Goal: Check status: Check status

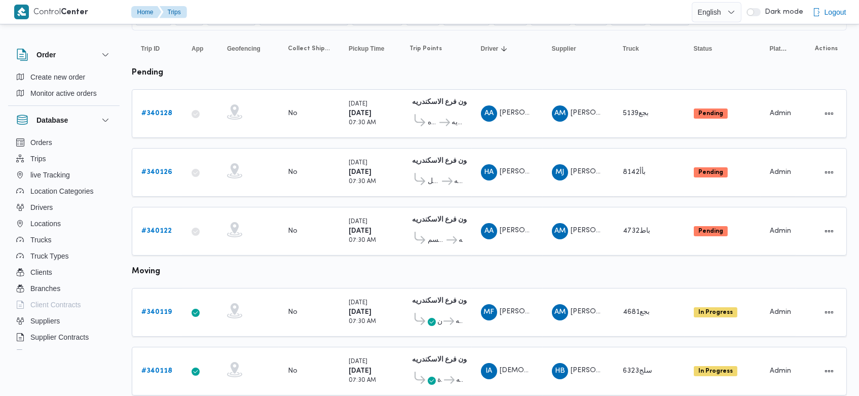
scroll to position [93, 0]
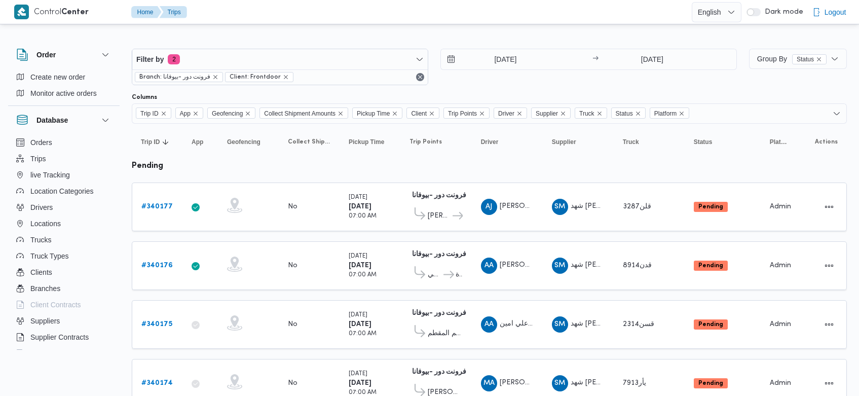
scroll to position [716, 0]
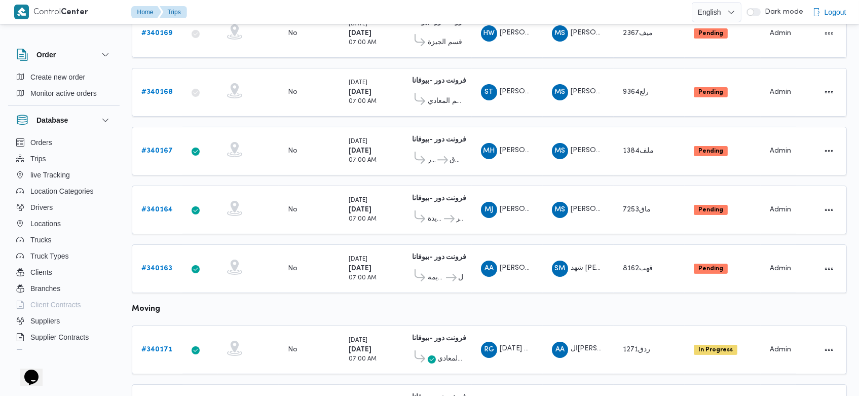
scroll to position [370, 0]
